Goal: Task Accomplishment & Management: Manage account settings

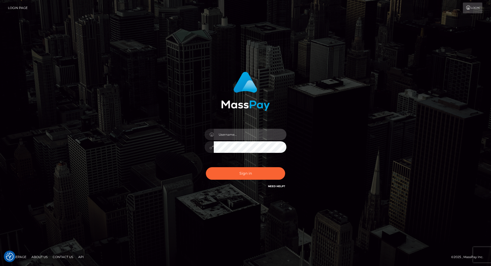
click at [227, 137] on input "text" at bounding box center [250, 135] width 73 height 12
type input "pascal.wish"
click at [232, 134] on input "pascal.wish" at bounding box center [250, 135] width 73 height 12
type input "leslie.throne"
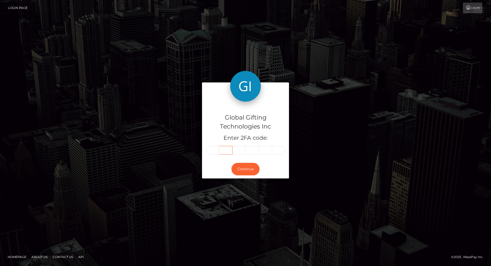
type input "8"
type input "7"
type input "3"
type input "7"
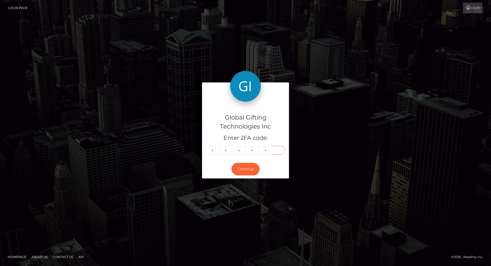
type input "0"
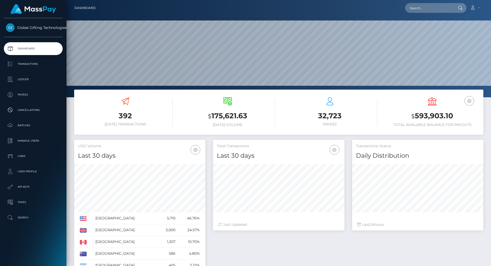
scroll to position [91, 131]
click at [437, 114] on h3 "$ 593,903.10" at bounding box center [432, 116] width 95 height 10
copy h3 "593,903.10"
